Goal: Information Seeking & Learning: Learn about a topic

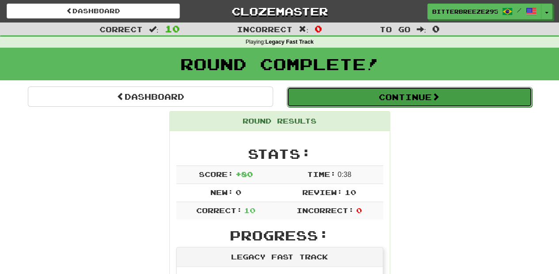
click at [350, 95] on button "Continue" at bounding box center [409, 97] width 245 height 20
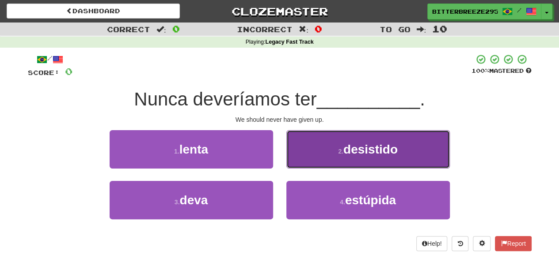
click at [321, 158] on button "2 . desistido" at bounding box center [368, 149] width 164 height 38
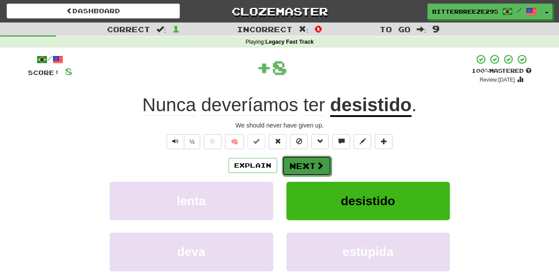
click at [316, 162] on span at bounding box center [320, 166] width 8 height 8
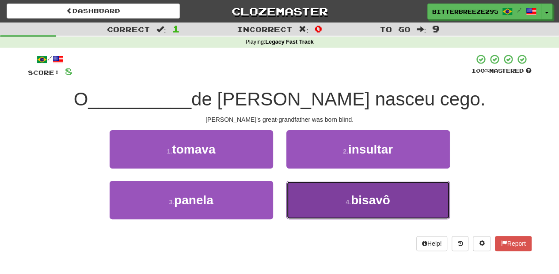
click at [312, 202] on button "4 . bisavô" at bounding box center [368, 200] width 164 height 38
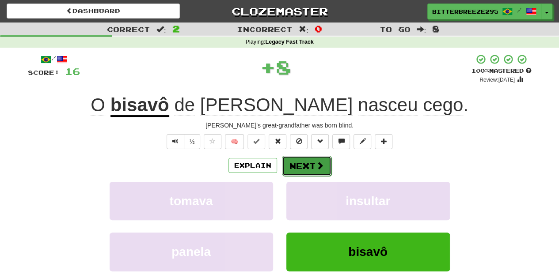
click at [300, 159] on button "Next" at bounding box center [306, 166] width 49 height 20
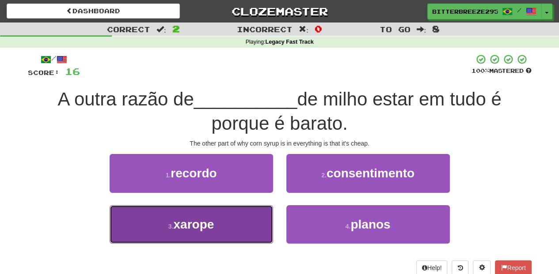
click at [240, 228] on button "3 . [GEOGRAPHIC_DATA]" at bounding box center [192, 225] width 164 height 38
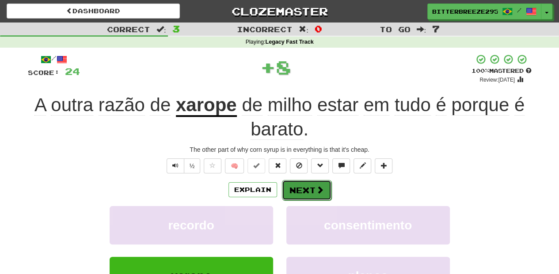
click at [304, 194] on button "Next" at bounding box center [306, 190] width 49 height 20
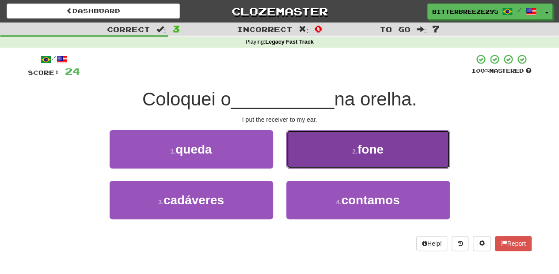
click at [305, 163] on button "2 . fone" at bounding box center [368, 149] width 164 height 38
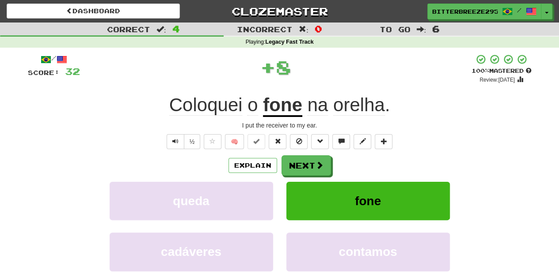
click at [305, 163] on button "Next" at bounding box center [306, 166] width 49 height 20
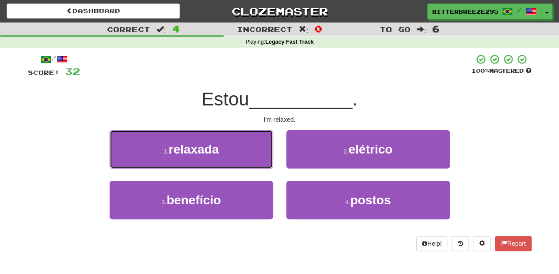
drag, startPoint x: 214, startPoint y: 142, endPoint x: 216, endPoint y: 149, distance: 7.3
click at [214, 145] on span "relaxada" at bounding box center [194, 150] width 50 height 14
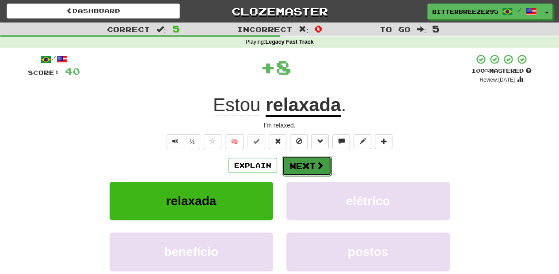
click at [290, 161] on button "Next" at bounding box center [306, 166] width 49 height 20
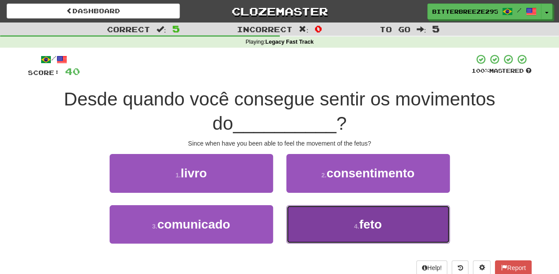
click at [324, 216] on button "4 . feto" at bounding box center [368, 225] width 164 height 38
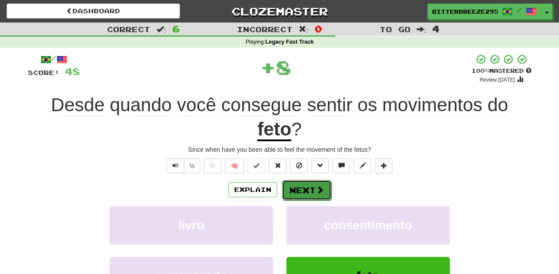
click at [305, 189] on button "Next" at bounding box center [306, 190] width 49 height 20
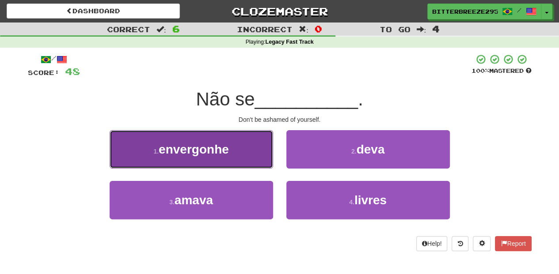
click at [236, 157] on button "1 . [GEOGRAPHIC_DATA]" at bounding box center [192, 149] width 164 height 38
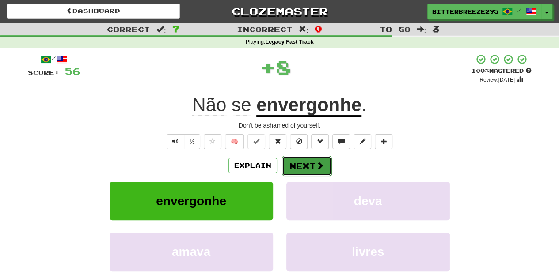
click at [302, 173] on button "Next" at bounding box center [306, 166] width 49 height 20
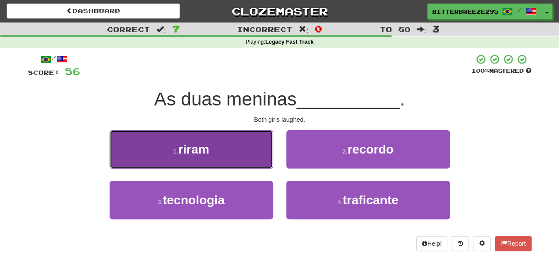
click at [250, 159] on button "1 . [GEOGRAPHIC_DATA]" at bounding box center [192, 149] width 164 height 38
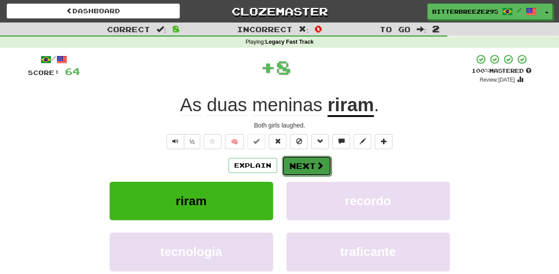
click at [294, 166] on button "Next" at bounding box center [306, 166] width 49 height 20
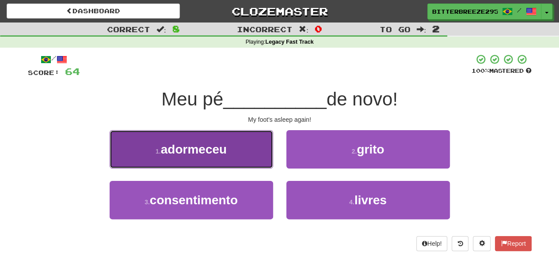
click at [248, 164] on button "1 . adormeceu" at bounding box center [192, 149] width 164 height 38
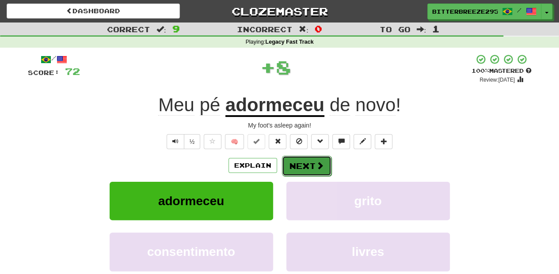
click at [286, 166] on button "Next" at bounding box center [306, 166] width 49 height 20
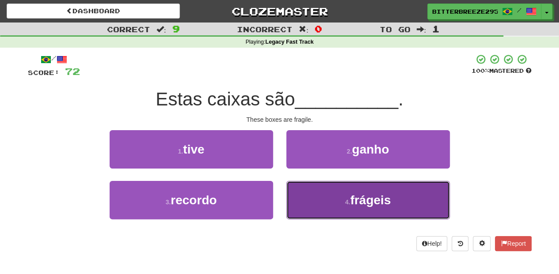
click at [305, 200] on button "4 . frágeis" at bounding box center [368, 200] width 164 height 38
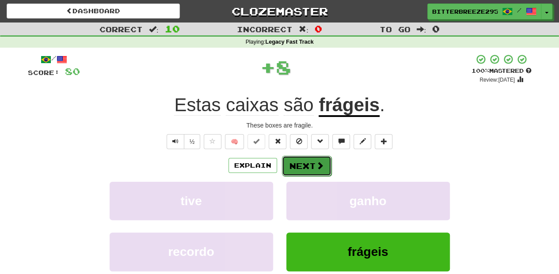
click at [295, 167] on button "Next" at bounding box center [306, 166] width 49 height 20
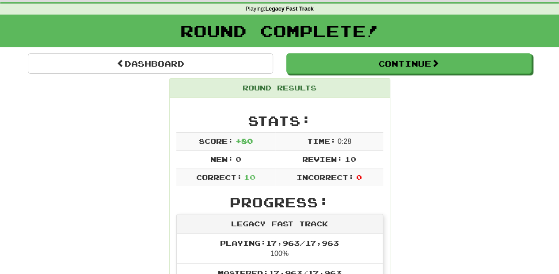
scroll to position [29, 0]
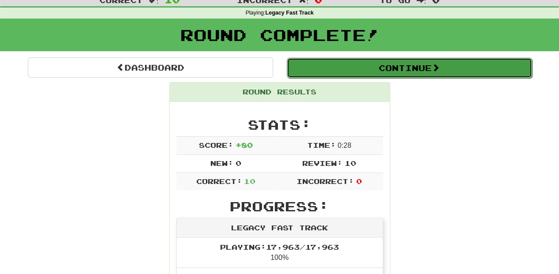
click at [329, 65] on button "Continue" at bounding box center [409, 68] width 245 height 20
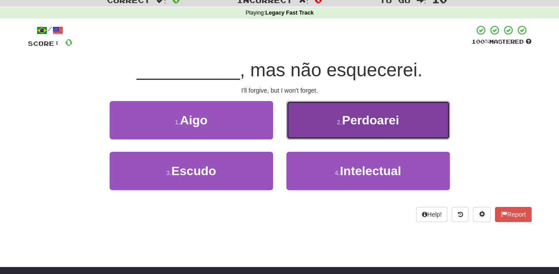
click at [310, 130] on button "2 . [GEOGRAPHIC_DATA]" at bounding box center [368, 120] width 164 height 38
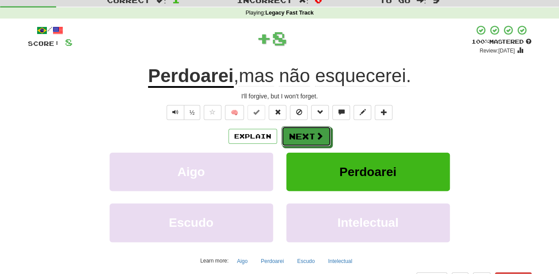
click at [310, 130] on button "Next" at bounding box center [306, 136] width 49 height 20
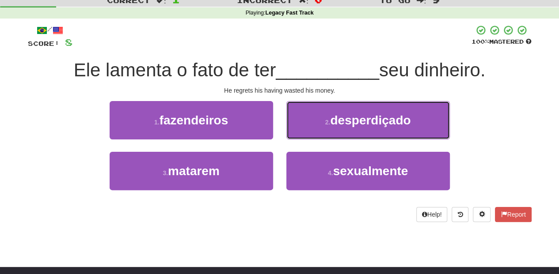
click at [310, 130] on button "2 . desperdiçado" at bounding box center [368, 120] width 164 height 38
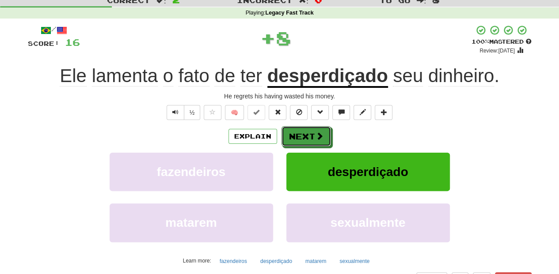
click at [310, 130] on button "Next" at bounding box center [306, 136] width 49 height 20
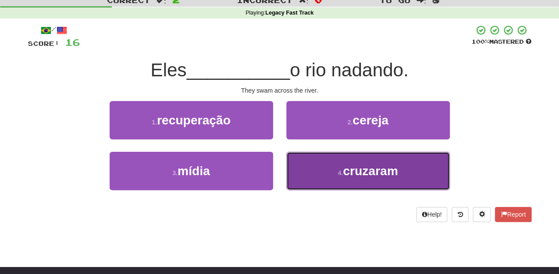
click at [308, 170] on button "4 . cruzaram" at bounding box center [368, 171] width 164 height 38
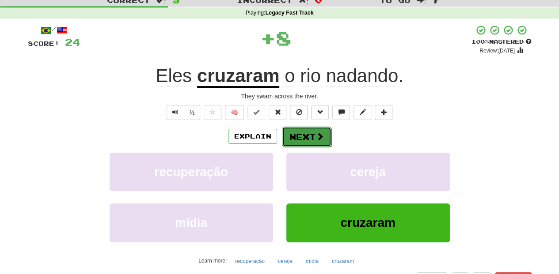
click at [295, 134] on button "Next" at bounding box center [306, 137] width 49 height 20
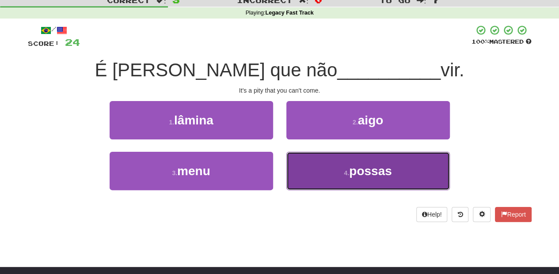
click at [312, 165] on button "4 . possas" at bounding box center [368, 171] width 164 height 38
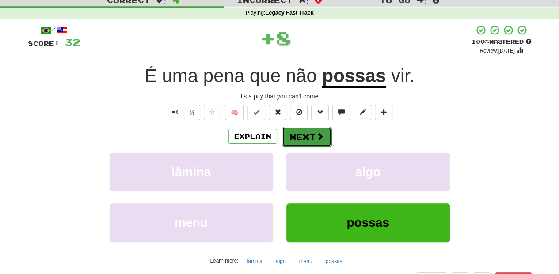
click at [290, 131] on button "Next" at bounding box center [306, 137] width 49 height 20
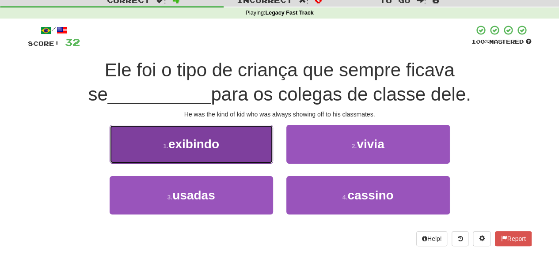
click at [251, 155] on button "1 . exibindo" at bounding box center [192, 144] width 164 height 38
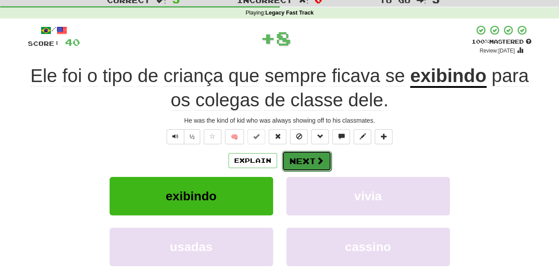
click at [313, 163] on button "Next" at bounding box center [306, 161] width 49 height 20
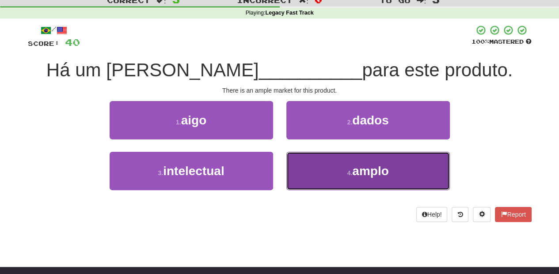
click at [308, 171] on button "4 . amplo" at bounding box center [368, 171] width 164 height 38
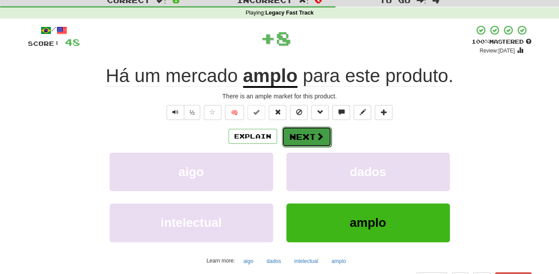
click at [299, 139] on button "Next" at bounding box center [306, 137] width 49 height 20
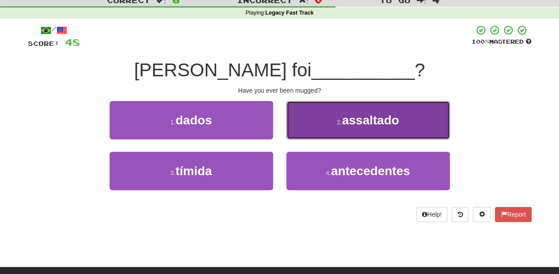
click at [296, 131] on button "2 . assaltado" at bounding box center [368, 120] width 164 height 38
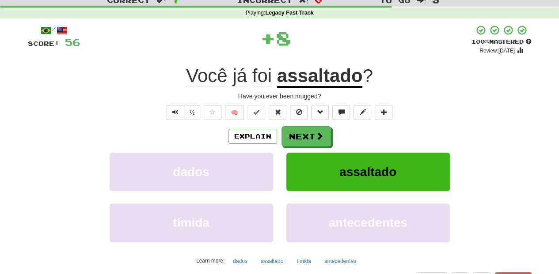
click at [296, 131] on button "Next" at bounding box center [306, 136] width 49 height 20
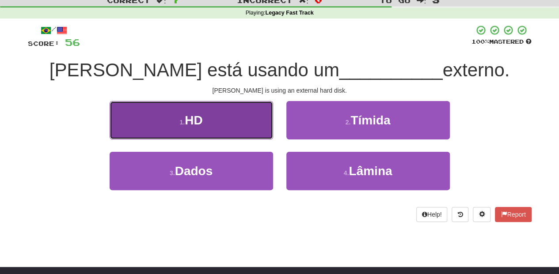
click at [225, 122] on button "1 . HD" at bounding box center [192, 120] width 164 height 38
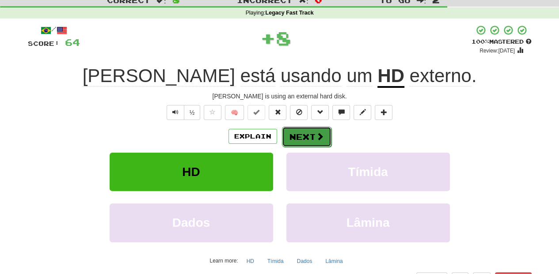
click at [309, 139] on button "Next" at bounding box center [306, 137] width 49 height 20
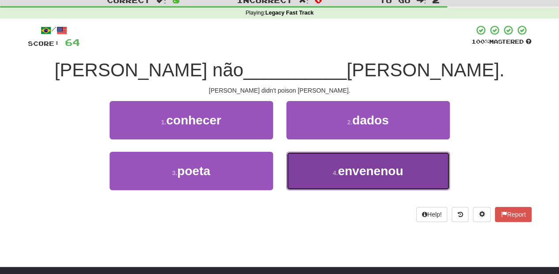
click at [323, 167] on button "4 . [GEOGRAPHIC_DATA]" at bounding box center [368, 171] width 164 height 38
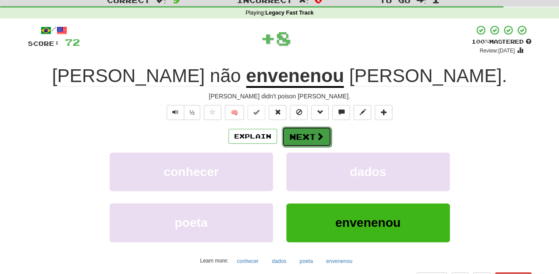
click at [293, 133] on button "Next" at bounding box center [306, 137] width 49 height 20
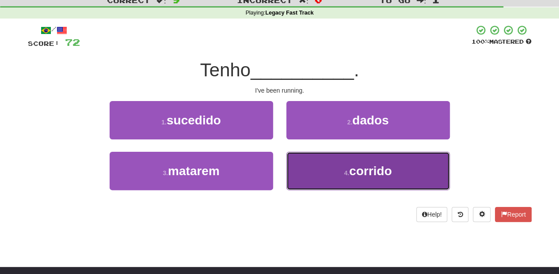
click at [320, 174] on button "4 . corrido" at bounding box center [368, 171] width 164 height 38
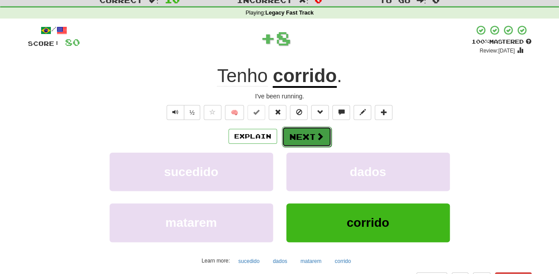
click at [302, 136] on button "Next" at bounding box center [306, 137] width 49 height 20
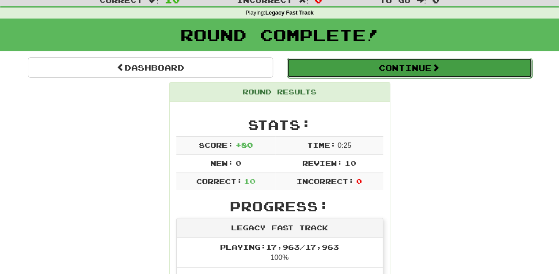
click at [336, 71] on button "Continue" at bounding box center [409, 68] width 245 height 20
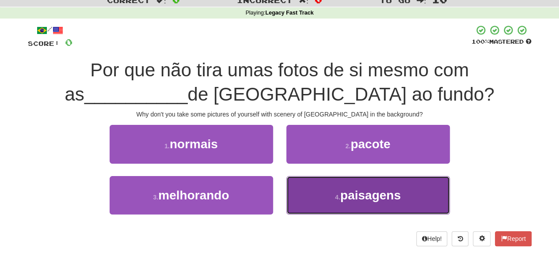
click at [320, 201] on button "4 . paisagens" at bounding box center [368, 195] width 164 height 38
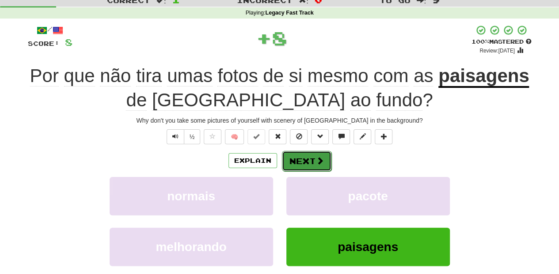
click at [293, 156] on button "Next" at bounding box center [306, 161] width 49 height 20
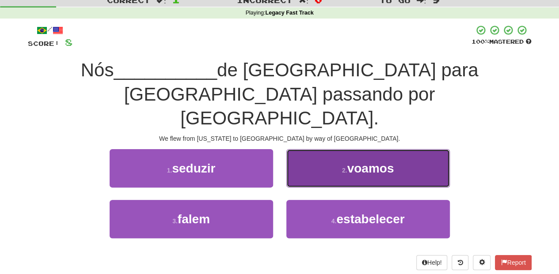
click at [319, 154] on button "2 . voamos" at bounding box center [368, 168] width 164 height 38
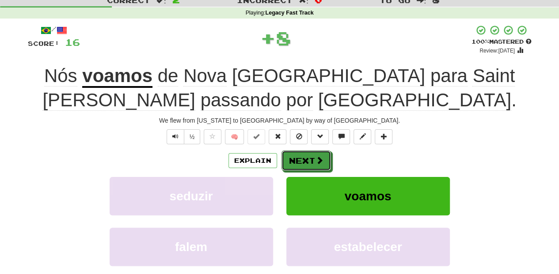
click at [319, 154] on button "Next" at bounding box center [306, 161] width 49 height 20
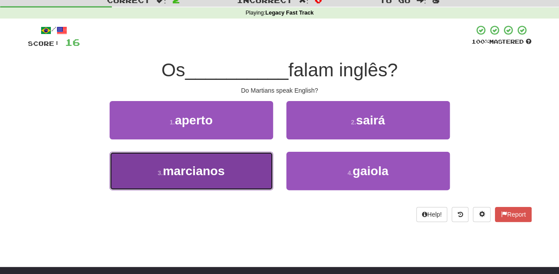
click at [218, 161] on button "3 . marcianos" at bounding box center [192, 171] width 164 height 38
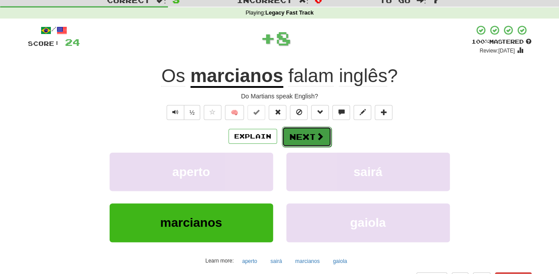
click at [292, 143] on button "Next" at bounding box center [306, 137] width 49 height 20
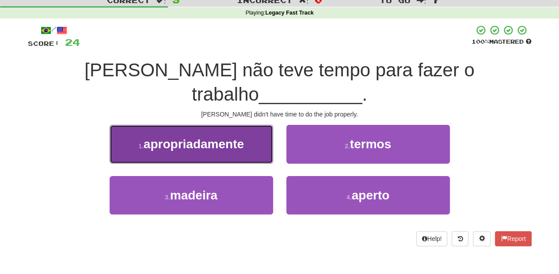
click at [237, 129] on button "1 . apropriadamente" at bounding box center [192, 144] width 164 height 38
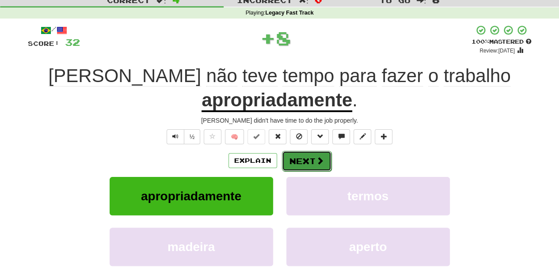
click at [301, 153] on button "Next" at bounding box center [306, 161] width 49 height 20
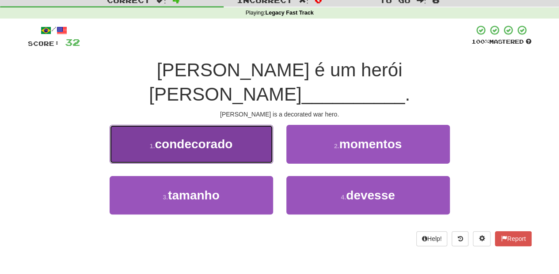
click at [235, 127] on button "1 . condecorado" at bounding box center [192, 144] width 164 height 38
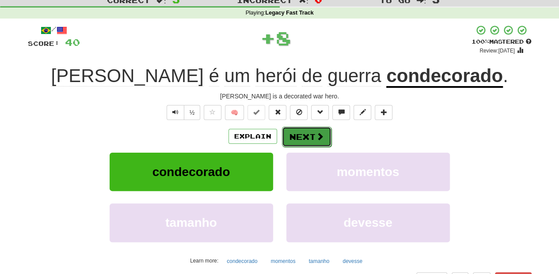
click at [289, 138] on button "Next" at bounding box center [306, 137] width 49 height 20
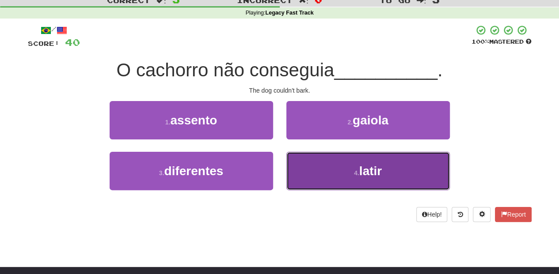
click at [304, 159] on button "4 . latir" at bounding box center [368, 171] width 164 height 38
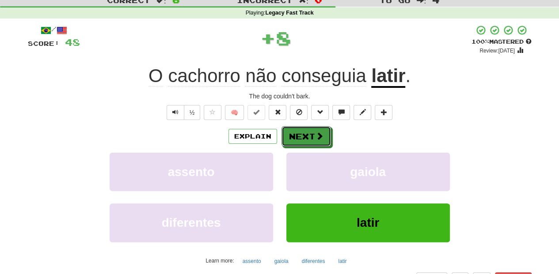
click at [294, 136] on button "Next" at bounding box center [306, 136] width 49 height 20
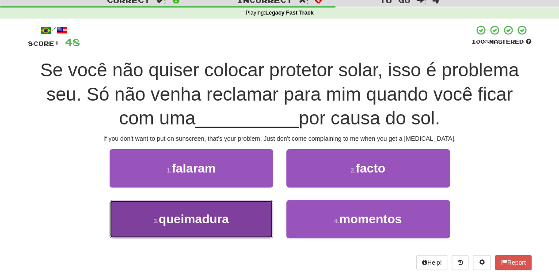
click at [244, 218] on button "3 . queimadura" at bounding box center [192, 219] width 164 height 38
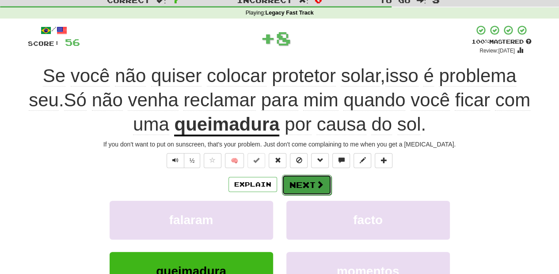
click at [300, 183] on button "Next" at bounding box center [306, 185] width 49 height 20
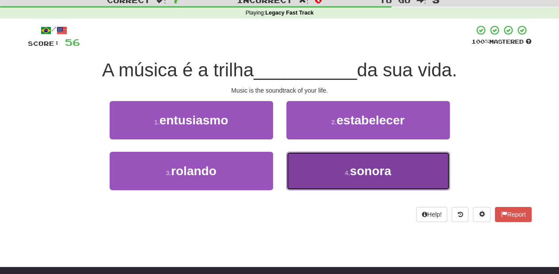
click at [317, 175] on button "4 . [GEOGRAPHIC_DATA]" at bounding box center [368, 171] width 164 height 38
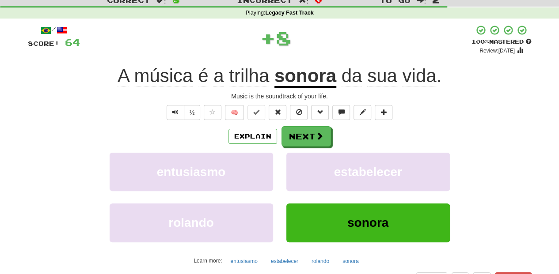
click at [306, 146] on div "Explain Next entusiasmo estabelecer [PERSON_NAME] sonora Learn more: entusiasmo…" at bounding box center [280, 197] width 504 height 142
click at [306, 138] on button "Next" at bounding box center [306, 137] width 49 height 20
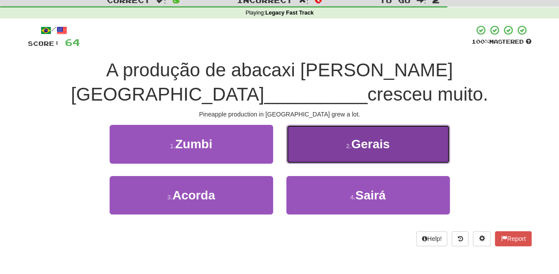
click at [308, 151] on button "2 . [GEOGRAPHIC_DATA]" at bounding box center [368, 144] width 164 height 38
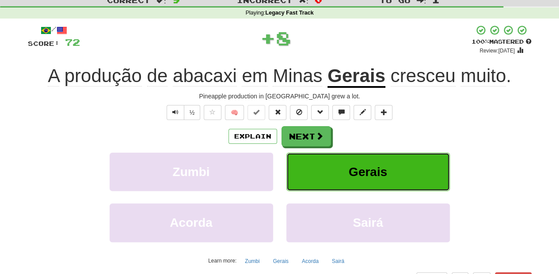
click at [306, 153] on button "Gerais" at bounding box center [368, 172] width 164 height 38
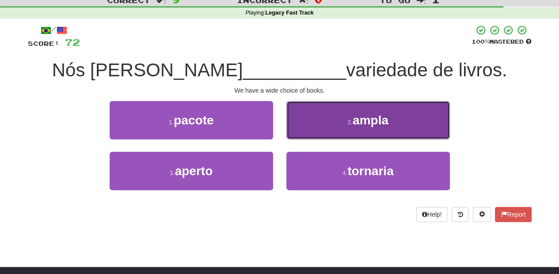
click at [299, 132] on button "2 . ampla" at bounding box center [368, 120] width 164 height 38
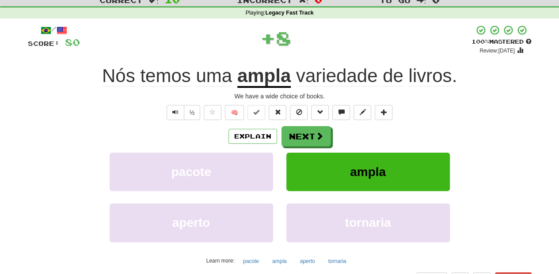
click at [299, 132] on button "Next" at bounding box center [306, 136] width 49 height 20
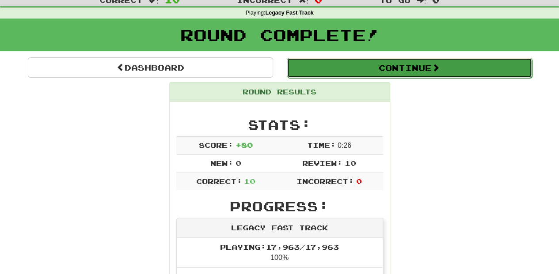
click at [359, 64] on button "Continue" at bounding box center [409, 68] width 245 height 20
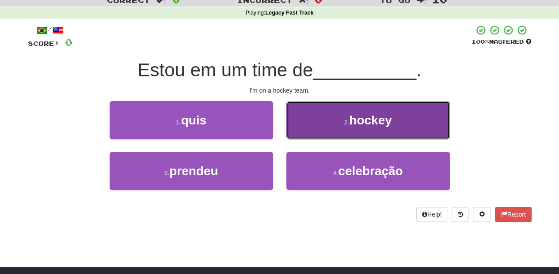
click at [316, 127] on button "2 . hockey" at bounding box center [368, 120] width 164 height 38
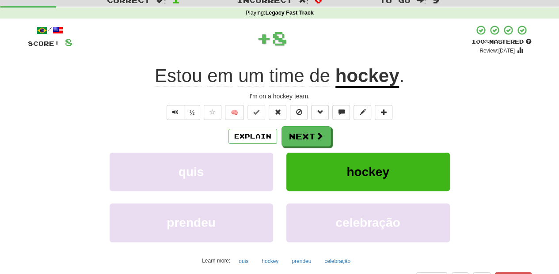
click at [314, 129] on button "Next" at bounding box center [306, 136] width 49 height 20
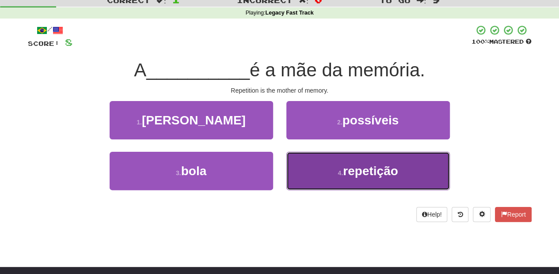
click at [291, 171] on button "4 . repetição" at bounding box center [368, 171] width 164 height 38
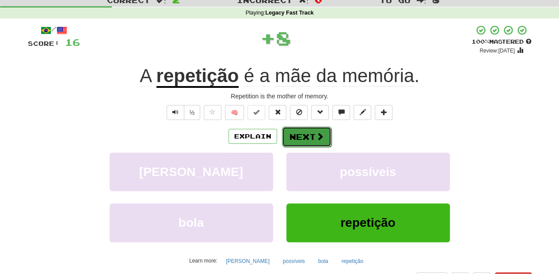
click at [290, 133] on button "Next" at bounding box center [306, 137] width 49 height 20
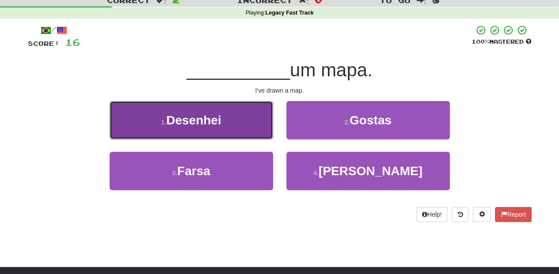
click at [233, 132] on button "1 . Desenhei" at bounding box center [192, 120] width 164 height 38
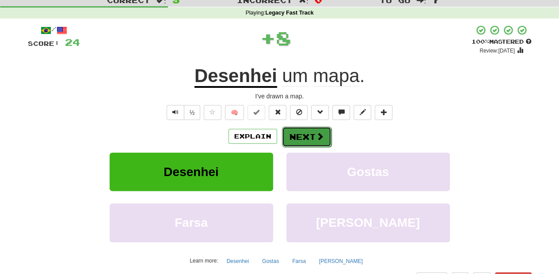
click at [306, 141] on button "Next" at bounding box center [306, 137] width 49 height 20
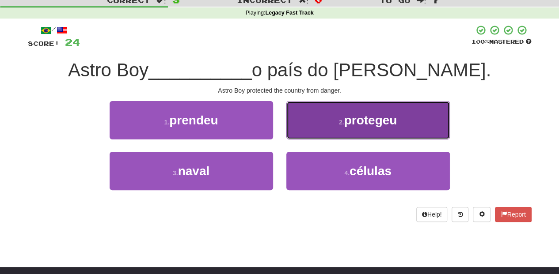
click at [312, 138] on button "2 . protegeu" at bounding box center [368, 120] width 164 height 38
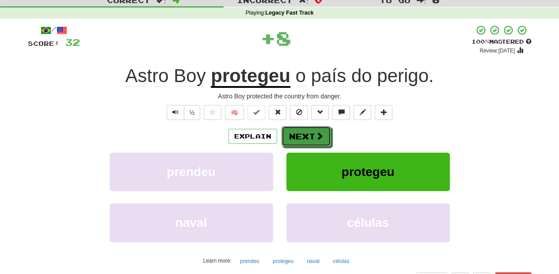
click at [312, 138] on button "Next" at bounding box center [306, 136] width 49 height 20
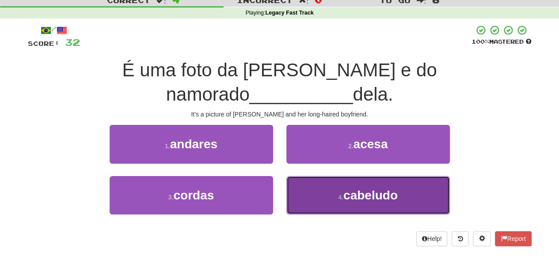
click at [305, 176] on button "4 . [GEOGRAPHIC_DATA]" at bounding box center [368, 195] width 164 height 38
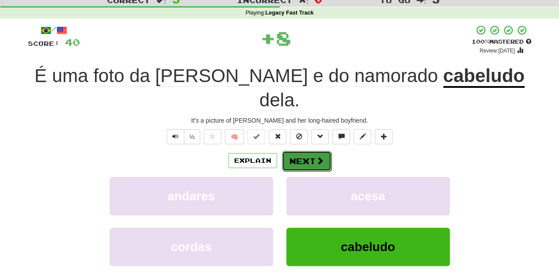
click at [303, 151] on button "Next" at bounding box center [306, 161] width 49 height 20
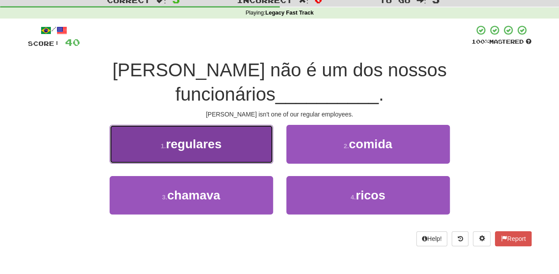
click at [245, 126] on button "1 . regulares" at bounding box center [192, 144] width 164 height 38
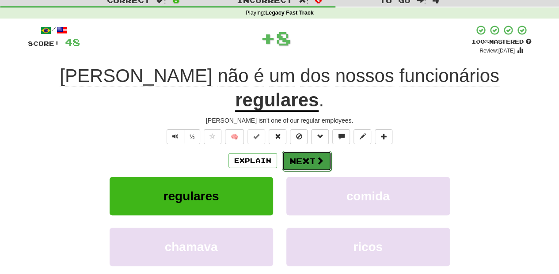
click at [303, 151] on button "Next" at bounding box center [306, 161] width 49 height 20
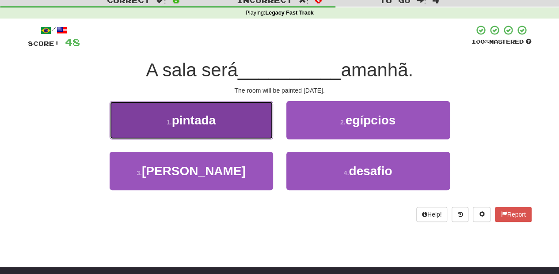
click at [255, 129] on button "1 . pintada" at bounding box center [192, 120] width 164 height 38
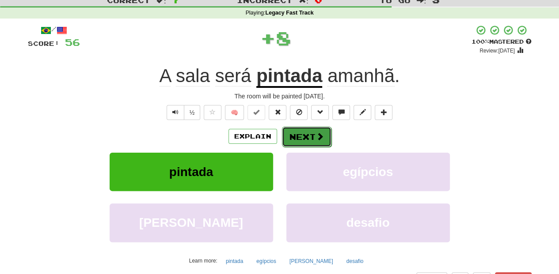
click at [297, 133] on button "Next" at bounding box center [306, 137] width 49 height 20
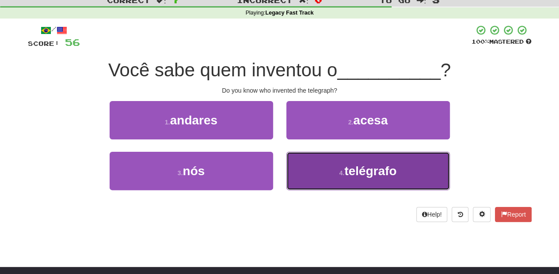
click at [322, 168] on button "4 . telégrafo" at bounding box center [368, 171] width 164 height 38
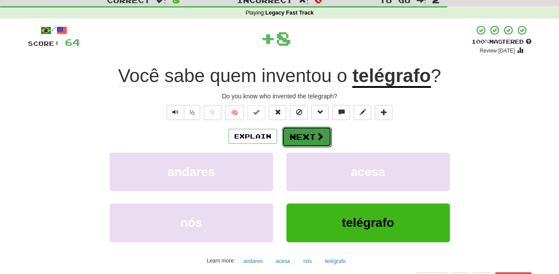
click at [305, 133] on button "Next" at bounding box center [306, 137] width 49 height 20
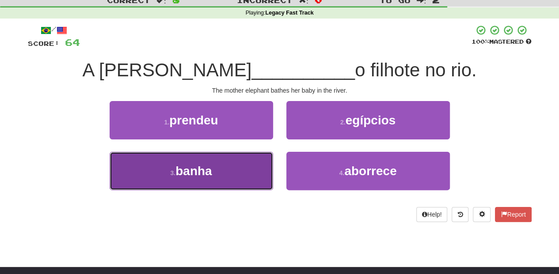
click at [250, 166] on button "3 . [GEOGRAPHIC_DATA]" at bounding box center [192, 171] width 164 height 38
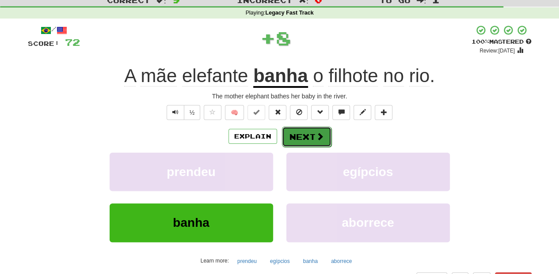
click at [305, 134] on button "Next" at bounding box center [306, 137] width 49 height 20
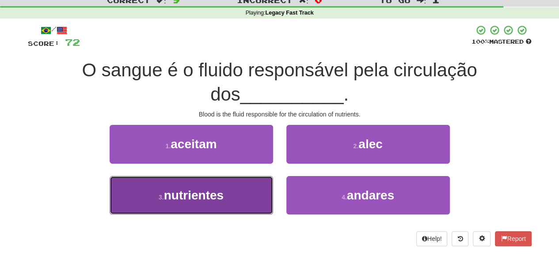
click at [246, 177] on button "3 . nutrientes" at bounding box center [192, 195] width 164 height 38
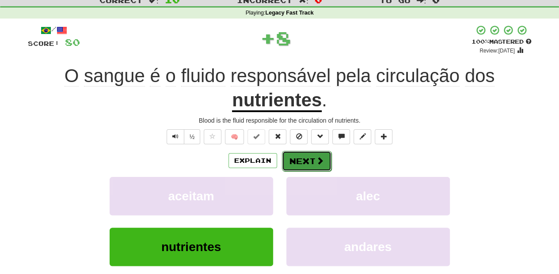
click at [308, 156] on button "Next" at bounding box center [306, 161] width 49 height 20
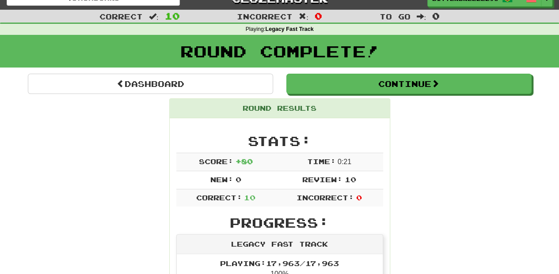
scroll to position [0, 0]
